Goal: Navigation & Orientation: Find specific page/section

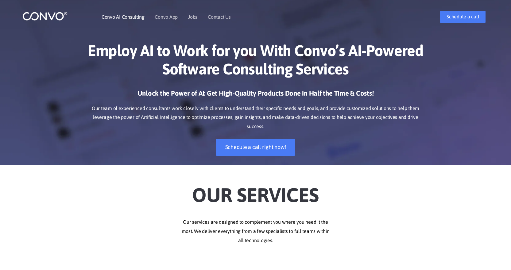
click at [126, 19] on link "Convo AI Consulting" at bounding box center [123, 16] width 43 height 5
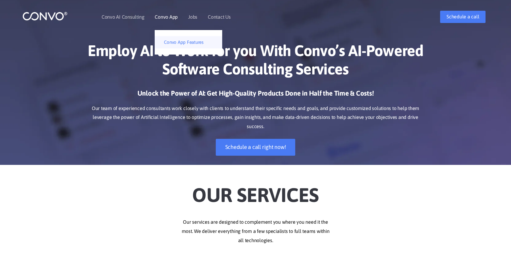
click at [177, 39] on link "Convo App Features" at bounding box center [189, 42] width 68 height 12
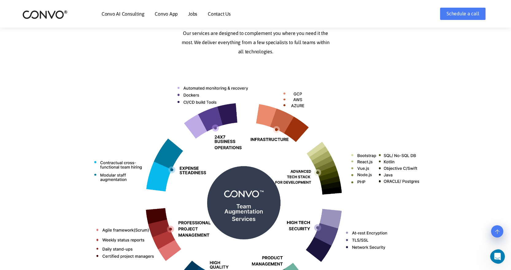
scroll to position [153, 0]
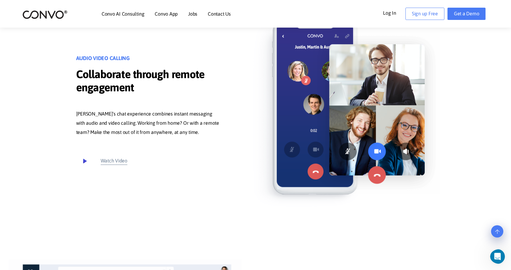
scroll to position [1811, 0]
